Goal: Information Seeking & Learning: Learn about a topic

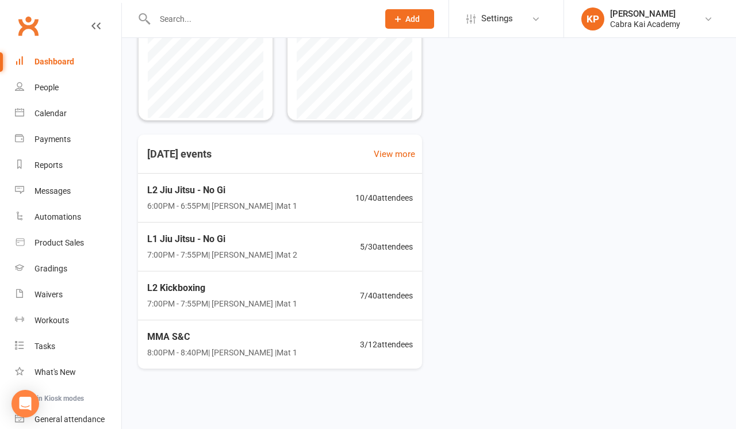
scroll to position [282, 0]
click at [270, 191] on div "L2 Jiu Jitsu - No Gi 6:00PM - 6:55PM | Kian Pham | Mat 1" at bounding box center [220, 197] width 153 height 30
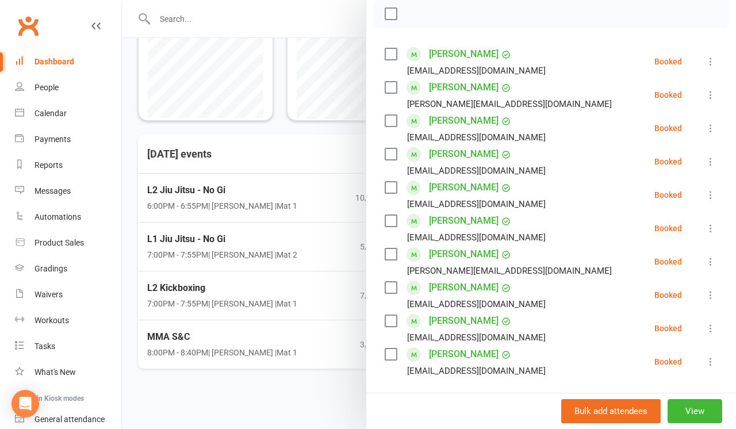
scroll to position [172, 0]
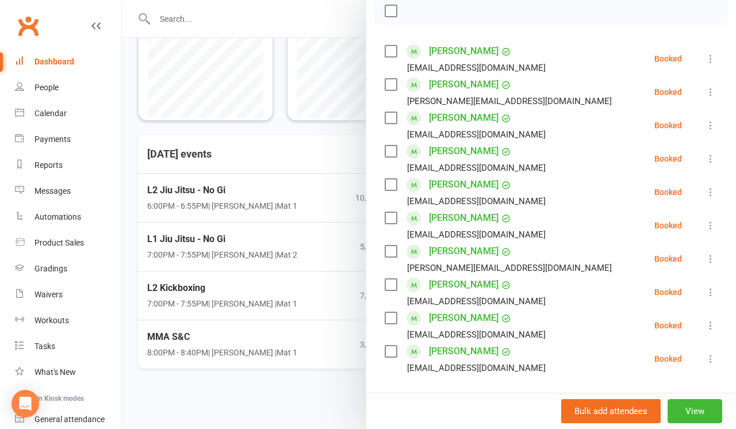
click at [326, 378] on div at bounding box center [429, 214] width 614 height 429
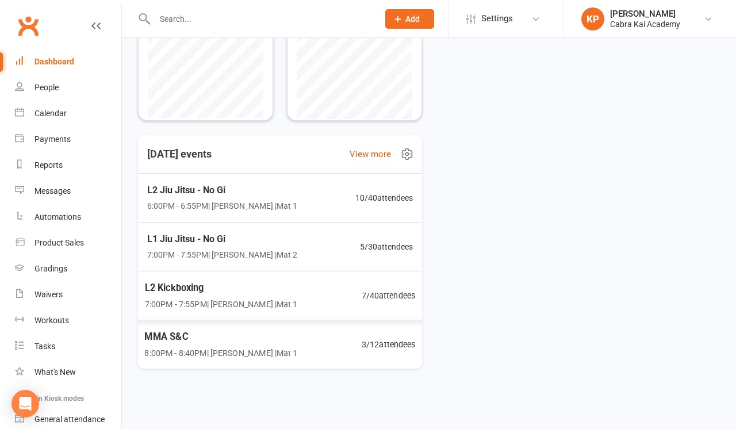
click at [301, 336] on div "MMA S&C 8:00PM - 8:40PM | Kian Pham | Mat 1 3 / 12 attendees" at bounding box center [280, 344] width 299 height 49
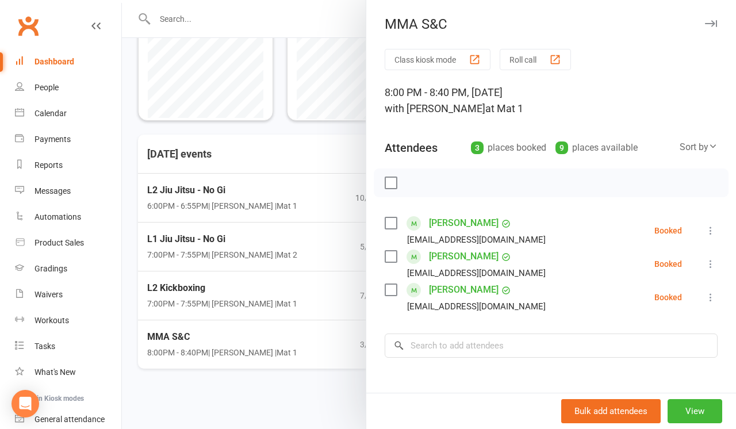
click at [299, 282] on div at bounding box center [429, 214] width 614 height 429
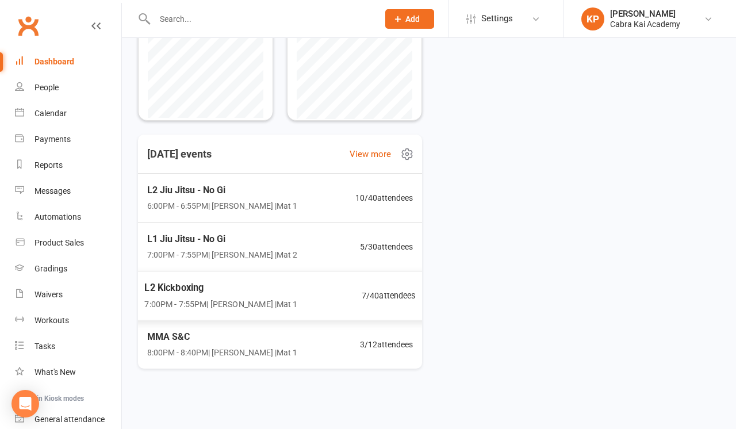
click at [281, 283] on div "L2 Kickboxing 7:00PM - 7:55PM | Kian Pham | Mat 1 7 / 40 attendees" at bounding box center [280, 296] width 299 height 50
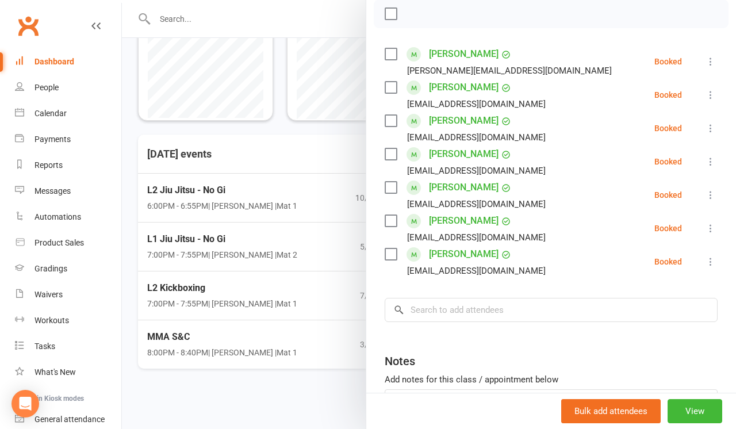
scroll to position [184, 0]
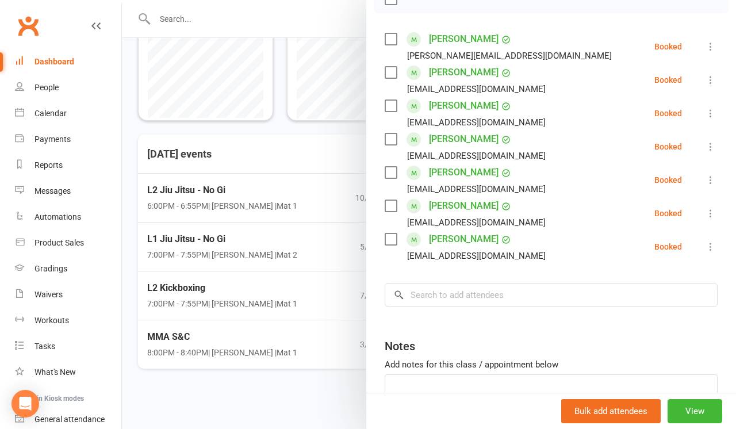
click at [289, 231] on div at bounding box center [429, 214] width 614 height 429
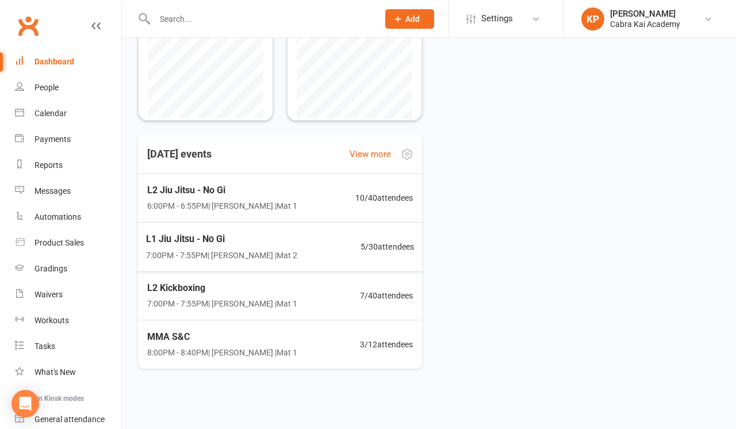
click at [249, 232] on span "L1 Jiu Jitsu - No Gi" at bounding box center [221, 239] width 151 height 15
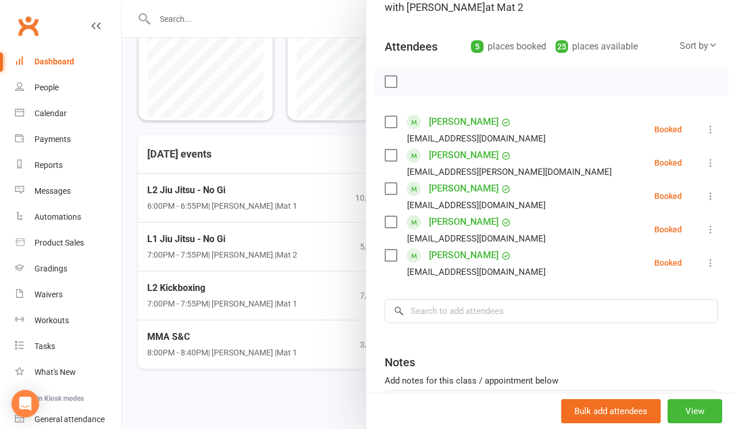
scroll to position [141, 0]
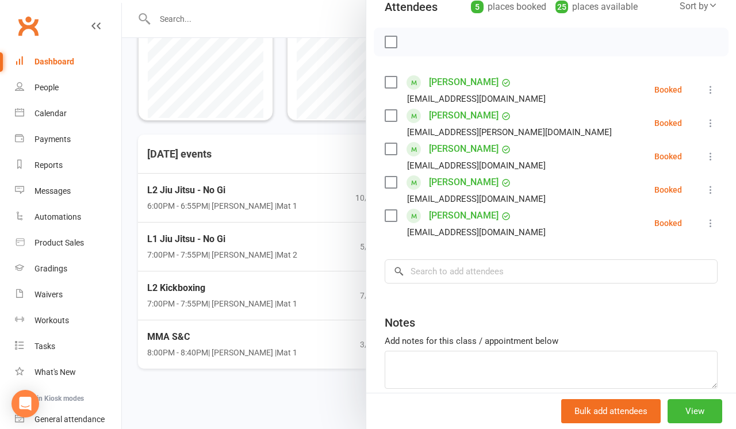
click at [206, 194] on div at bounding box center [429, 214] width 614 height 429
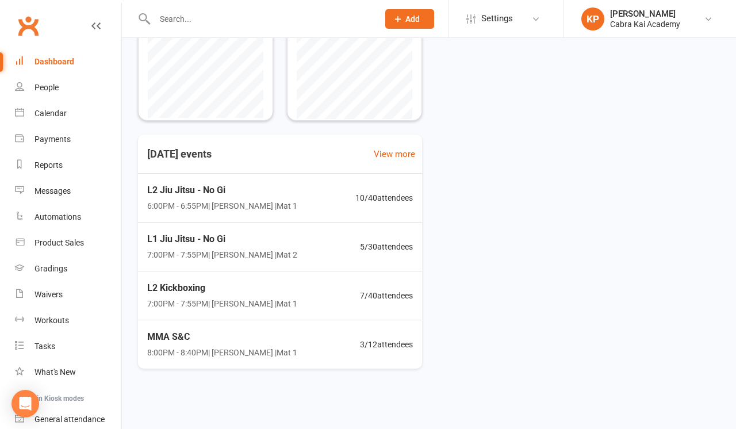
click at [255, 192] on div "L2 Jiu Jitsu - No Gi 6:00PM - 6:55PM | Kian Pham | Mat 1" at bounding box center [222, 198] width 150 height 30
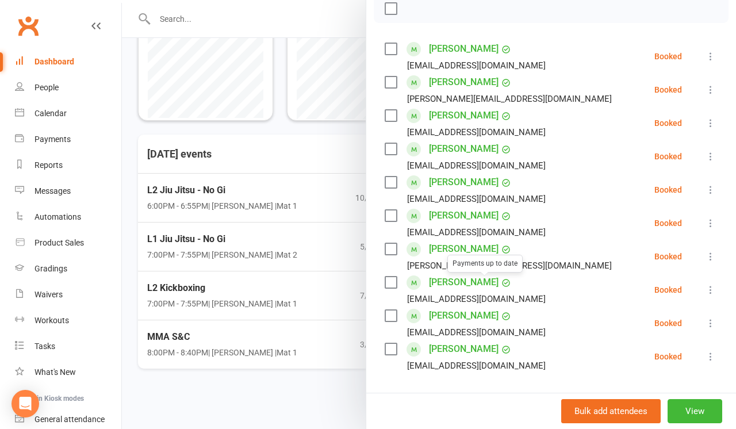
scroll to position [177, 0]
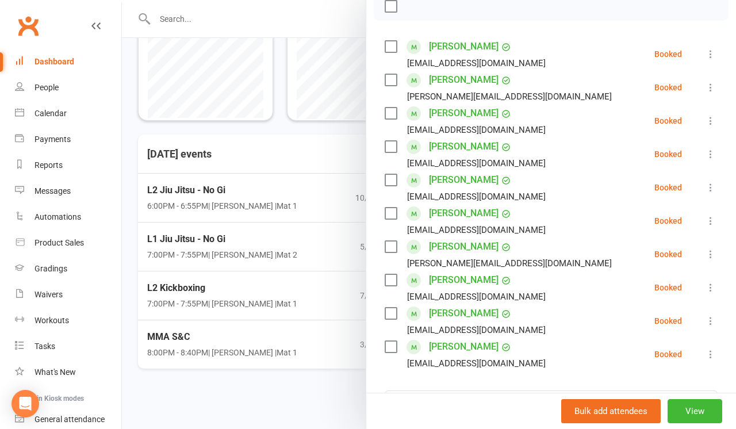
click at [290, 371] on div at bounding box center [429, 214] width 614 height 429
